Goal: Go to known website: Access a specific website the user already knows

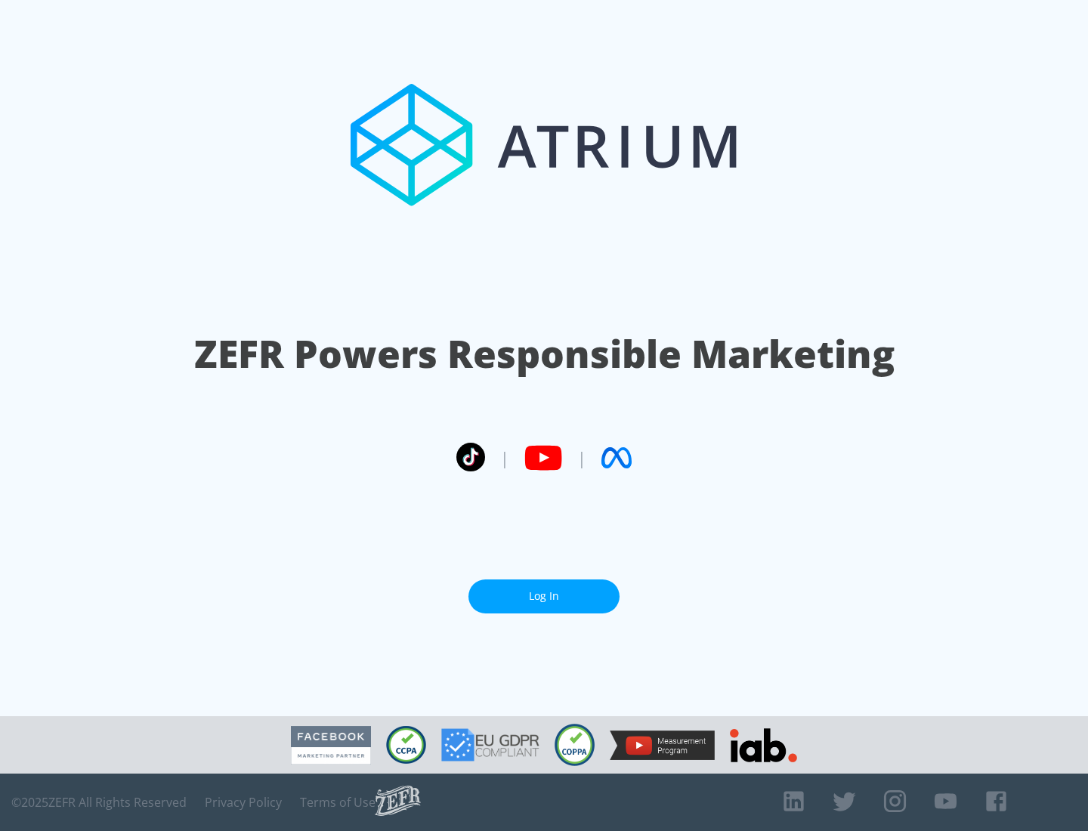
click at [544, 590] on link "Log In" at bounding box center [543, 596] width 151 height 34
